Goal: Transaction & Acquisition: Purchase product/service

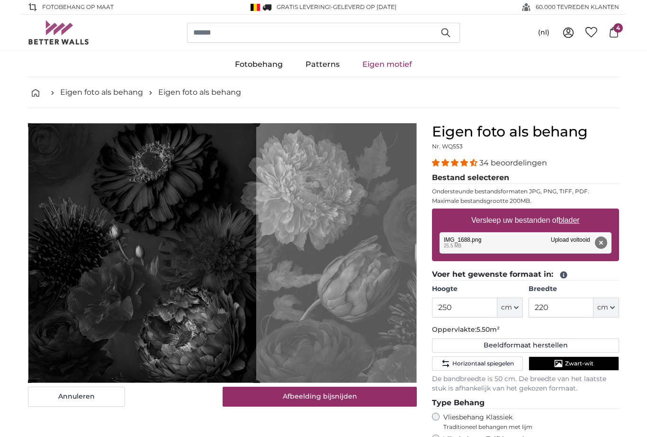
click at [154, 193] on cropper-handle at bounding box center [142, 254] width 228 height 260
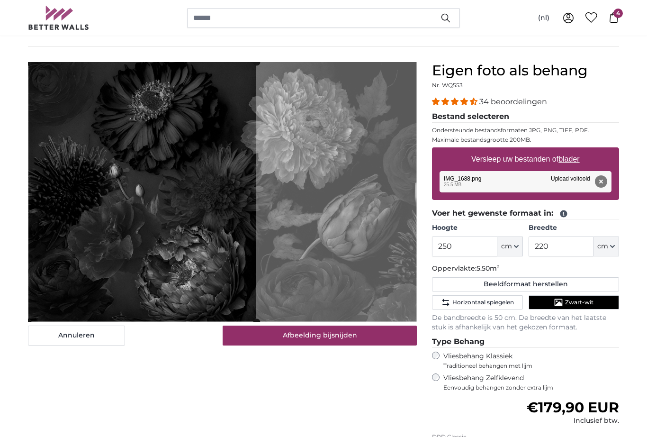
scroll to position [57, 0]
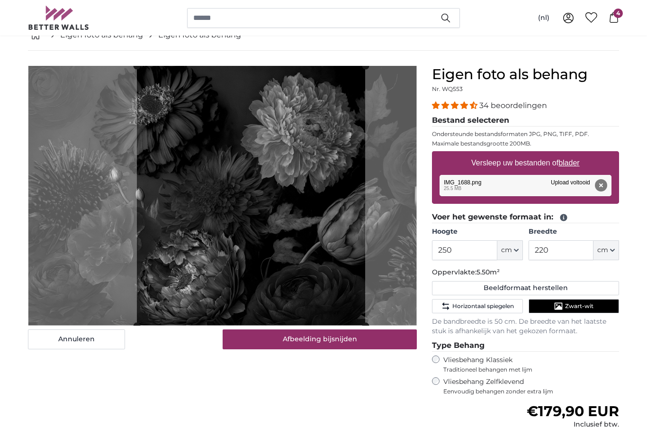
click at [163, 159] on cropper-handle at bounding box center [251, 196] width 228 height 260
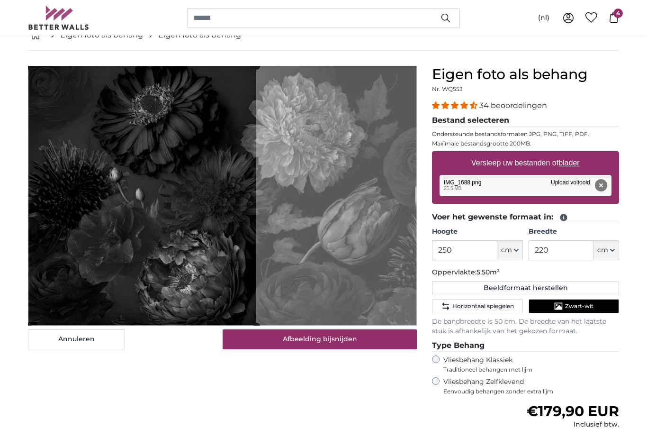
click at [270, 339] on button "Afbeelding bijsnijden" at bounding box center [320, 339] width 195 height 20
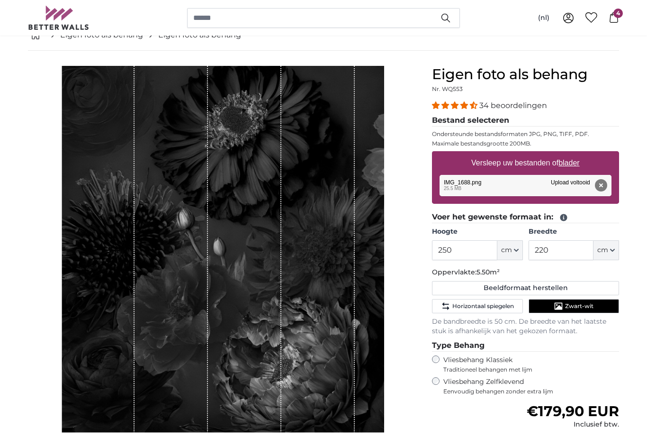
click at [360, 436] on button "Verberg de stroken" at bounding box center [376, 441] width 81 height 13
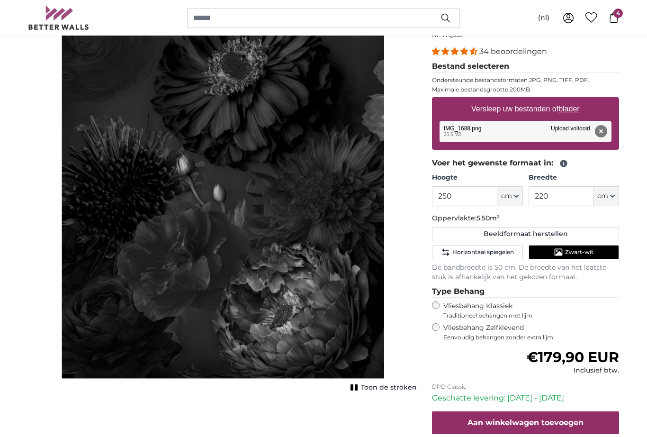
scroll to position [111, 0]
click at [448, 416] on button "Aan winkelwagen toevoegen" at bounding box center [525, 422] width 187 height 23
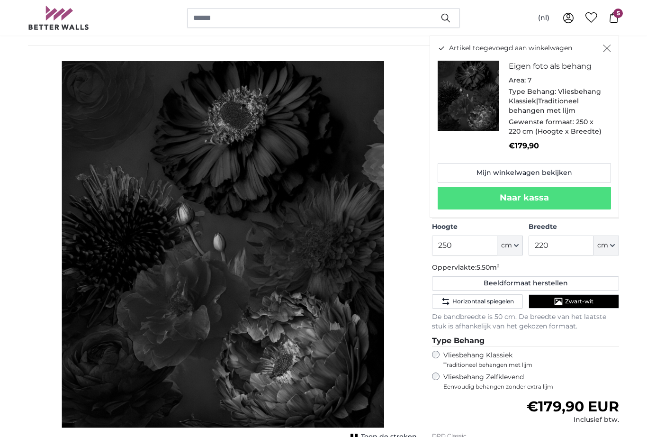
scroll to position [62, 0]
click at [604, 50] on icon "Sluiten" at bounding box center [607, 49] width 8 height 8
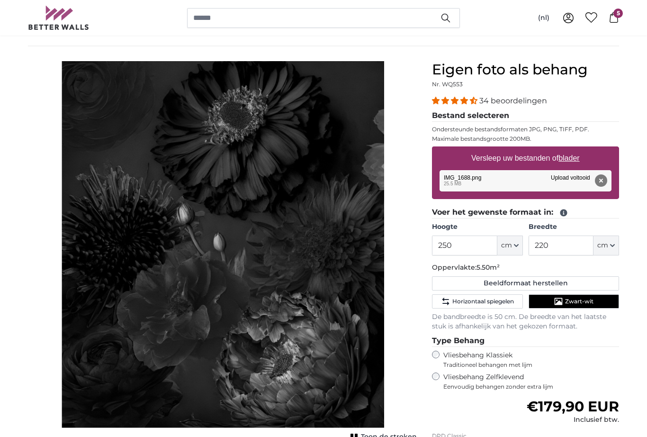
scroll to position [62, 0]
click at [457, 245] on input "250" at bounding box center [464, 246] width 65 height 20
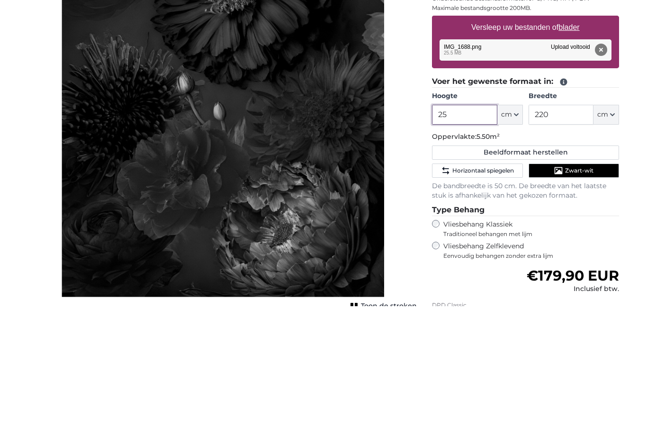
type input "2"
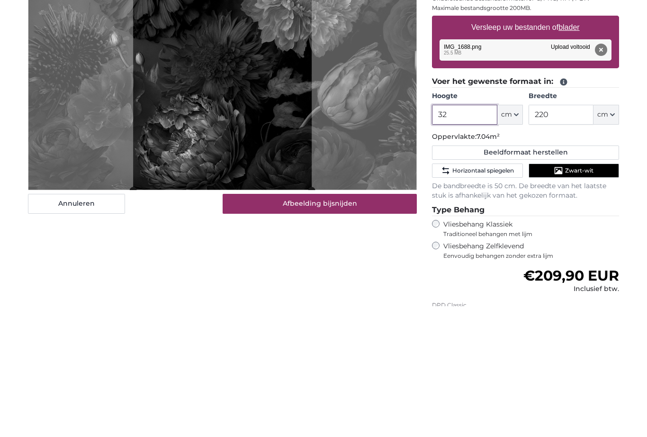
type input "3"
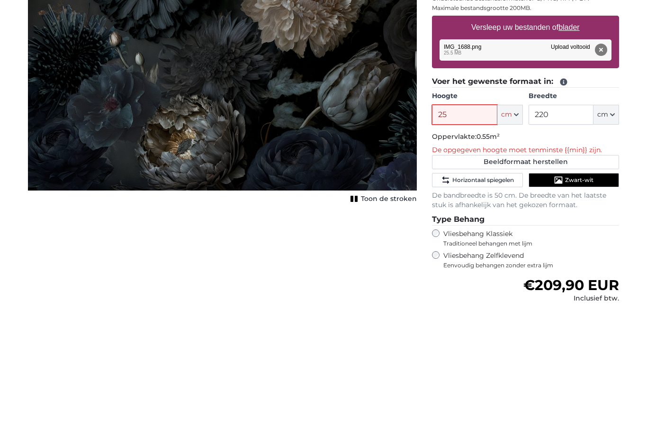
type input "250"
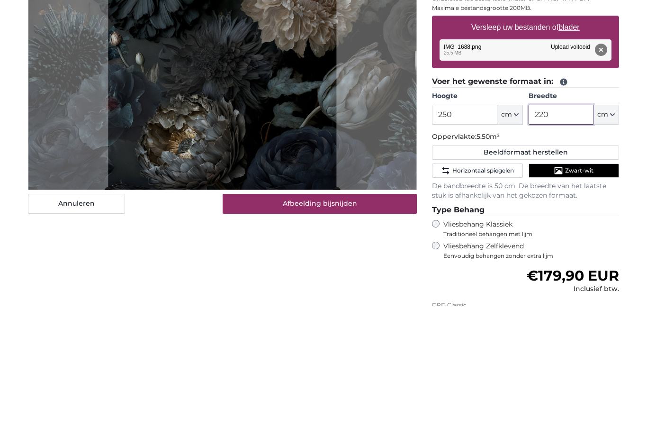
click at [548, 236] on input "220" at bounding box center [561, 246] width 65 height 20
type input "2"
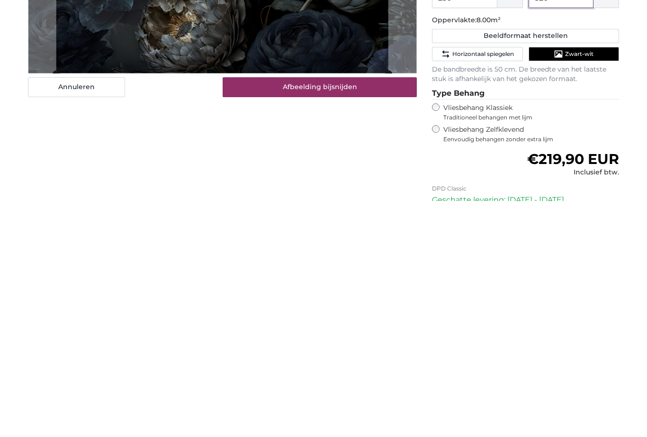
scroll to position [74, 0]
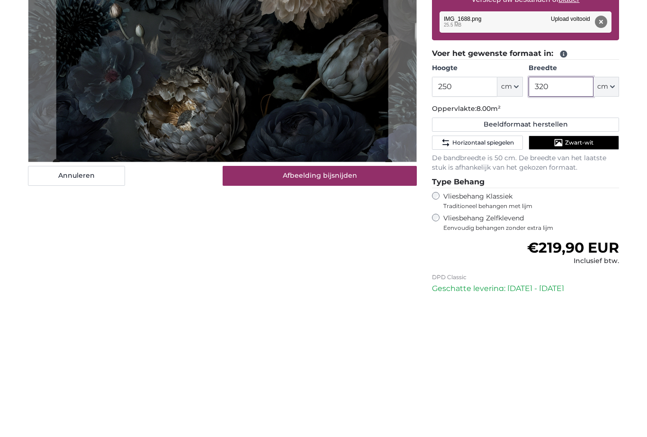
type input "320"
click at [561, 286] on icon "Zwart-wit" at bounding box center [559, 289] width 8 height 7
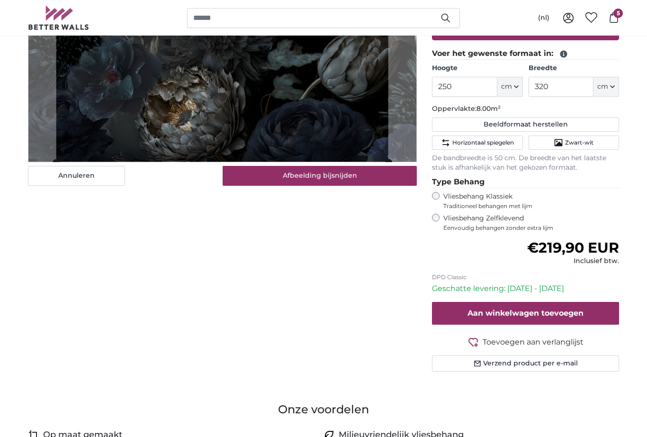
click at [555, 140] on icon "Zwart-wit" at bounding box center [558, 142] width 9 height 9
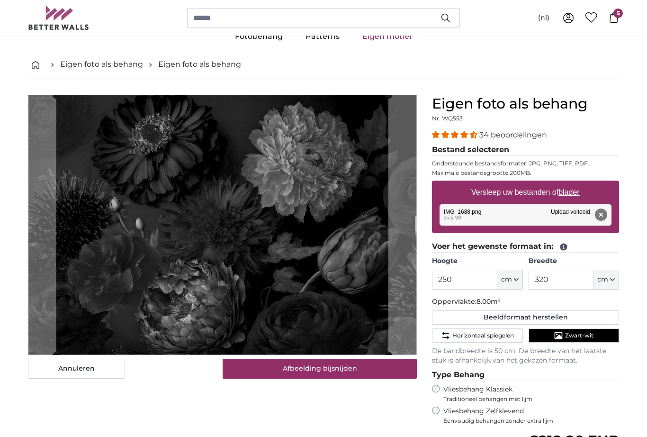
scroll to position [28, 0]
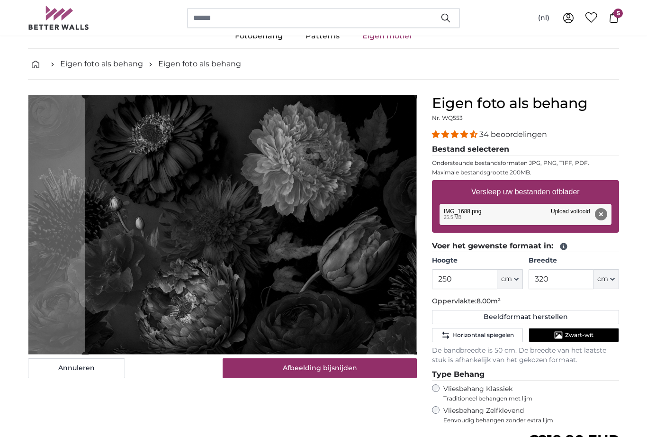
click at [434, 341] on button "Horizontaal spiegelen" at bounding box center [477, 335] width 91 height 14
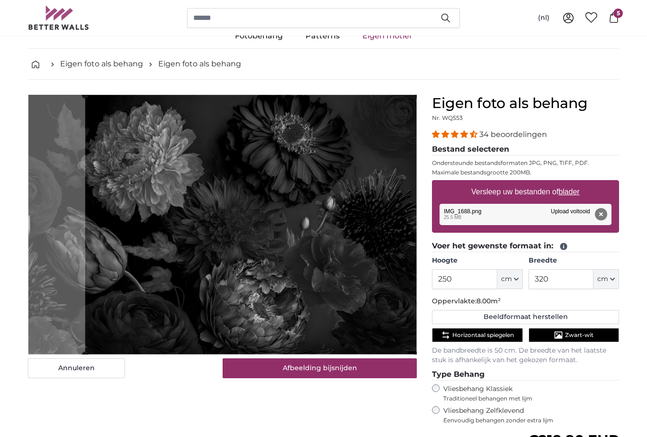
click at [456, 333] on span "Horizontaal spiegelen" at bounding box center [484, 335] width 62 height 8
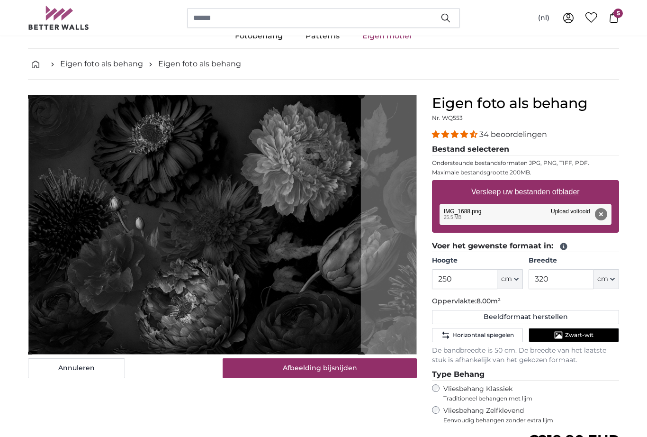
click at [259, 372] on button "Afbeelding bijsnijden" at bounding box center [320, 368] width 195 height 20
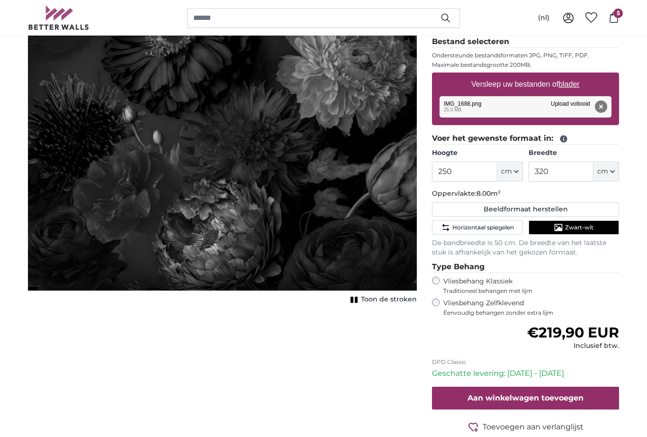
scroll to position [136, 0]
click at [467, 395] on button "Aan winkelwagen toevoegen" at bounding box center [525, 398] width 187 height 23
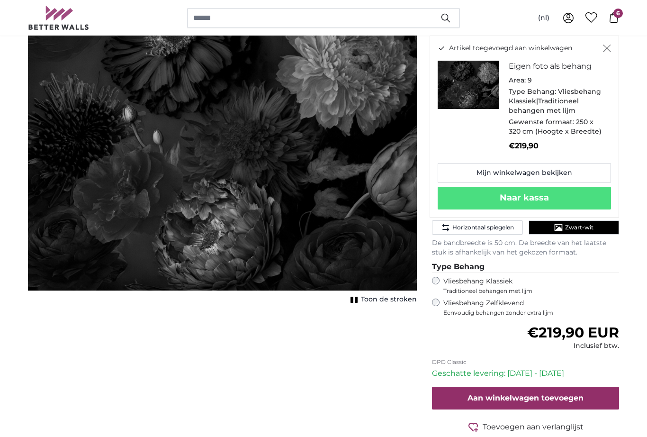
click at [470, 163] on link "Mijn winkelwagen bekijken" at bounding box center [524, 173] width 173 height 20
